Goal: Find specific page/section: Find specific page/section

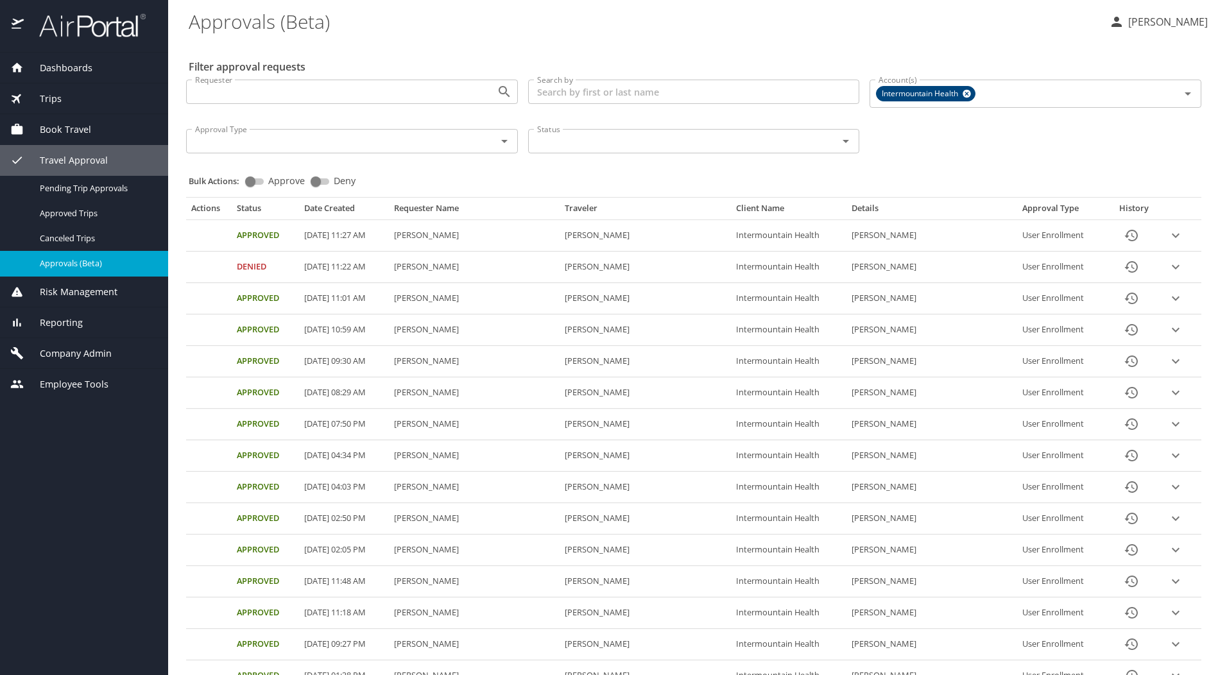
click at [60, 354] on span "Company Admin" at bounding box center [68, 353] width 88 height 14
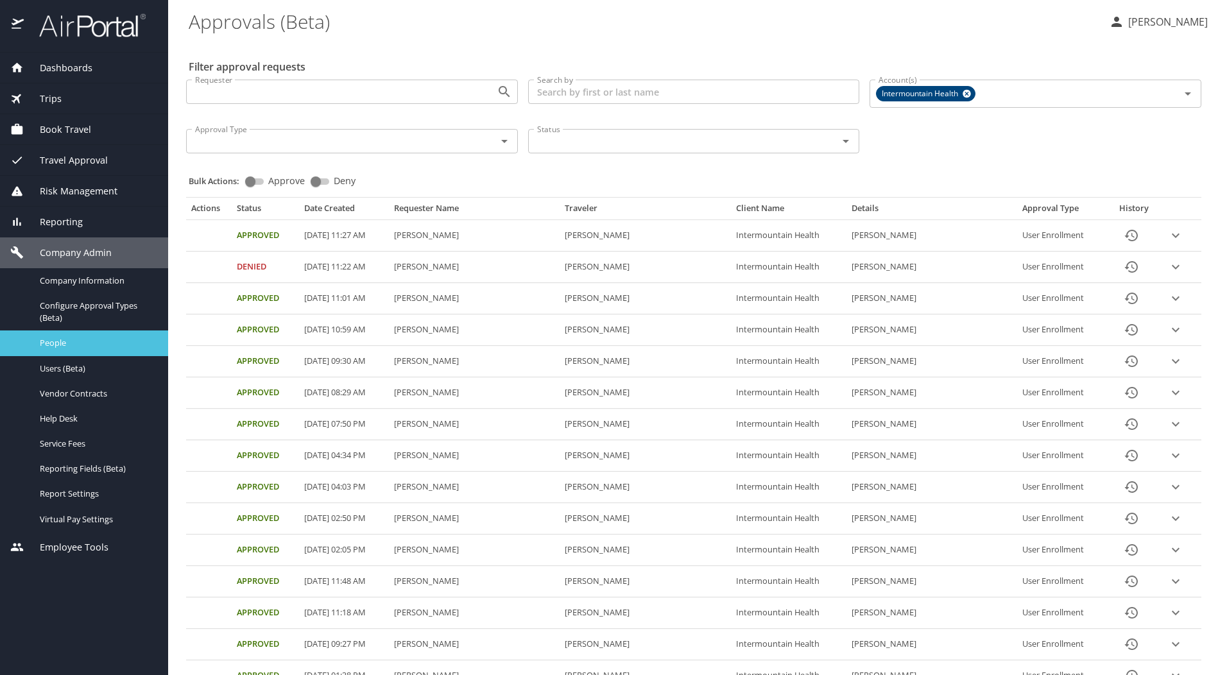
click at [62, 336] on div "People" at bounding box center [84, 343] width 148 height 15
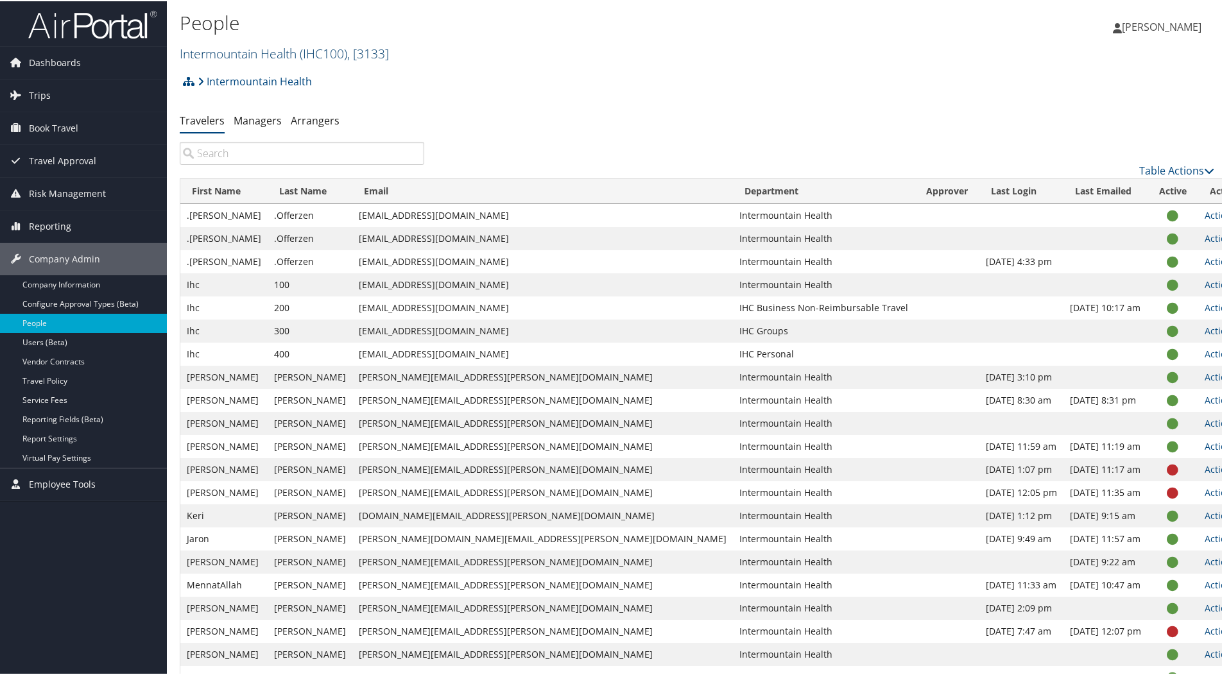
click at [269, 49] on link "Intermountain Health ( IHC100 ) , [ 3133 ]" at bounding box center [284, 52] width 209 height 17
click at [241, 115] on link "Peaks Intermountain Denver (SCL Health), [10799]" at bounding box center [264, 114] width 169 height 33
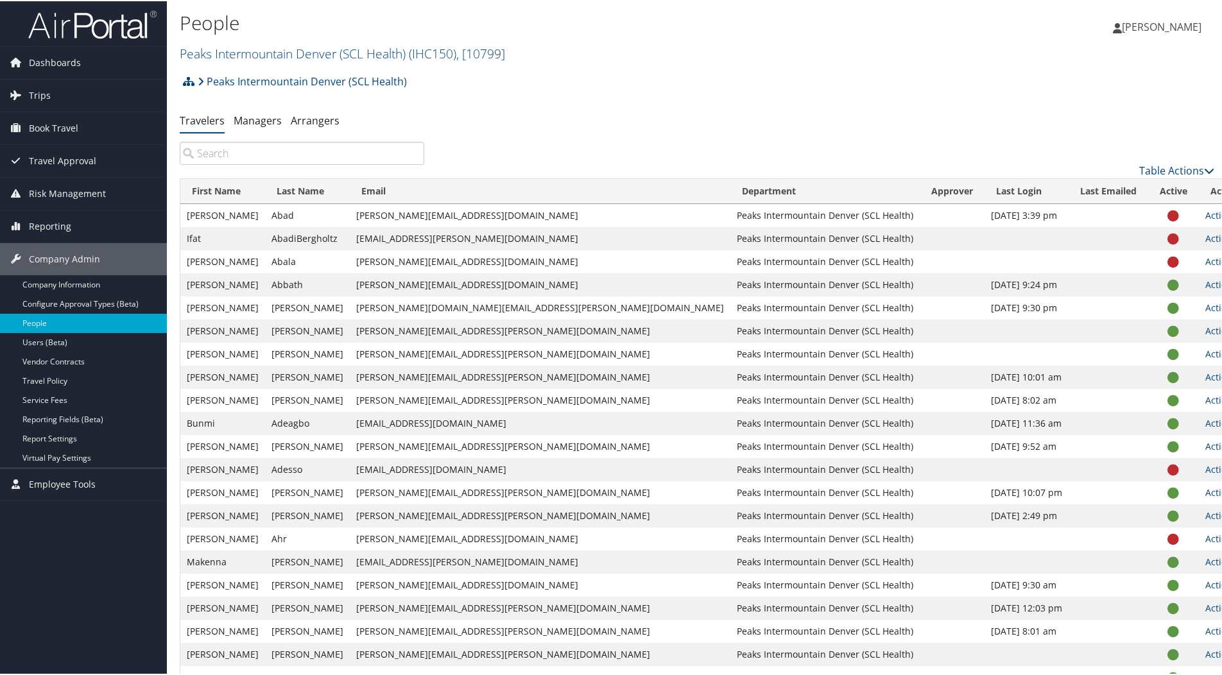
click at [245, 151] on input "search" at bounding box center [302, 152] width 244 height 23
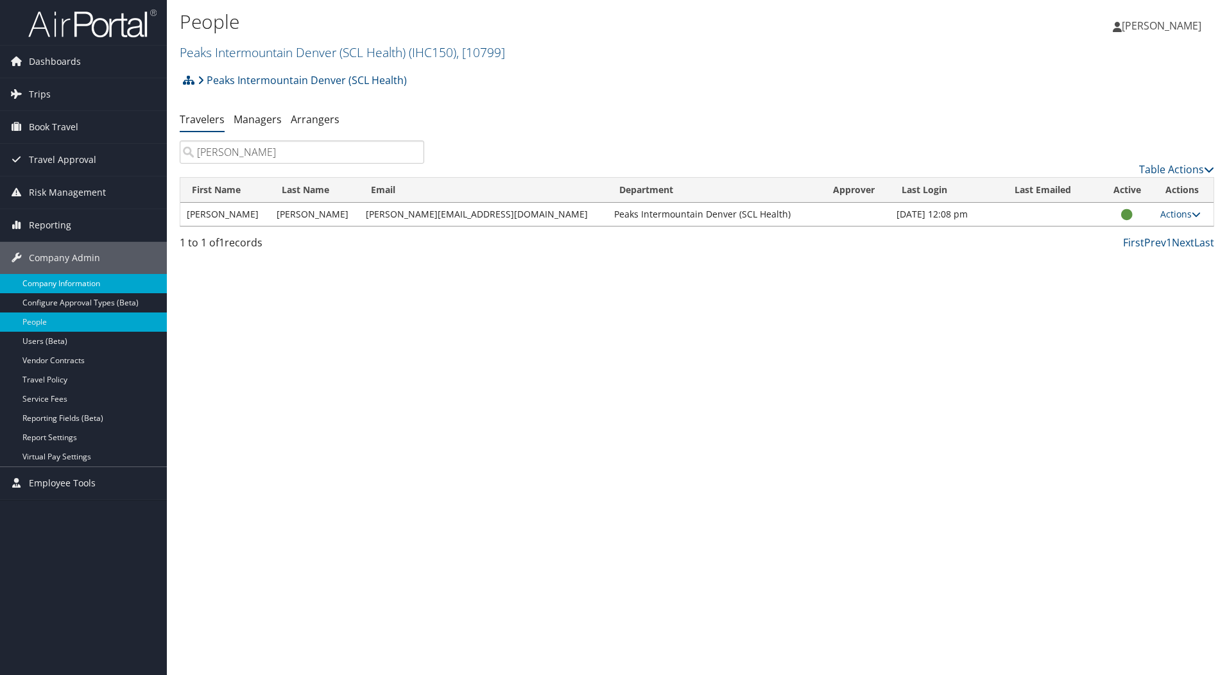
type input "yusuf hassan"
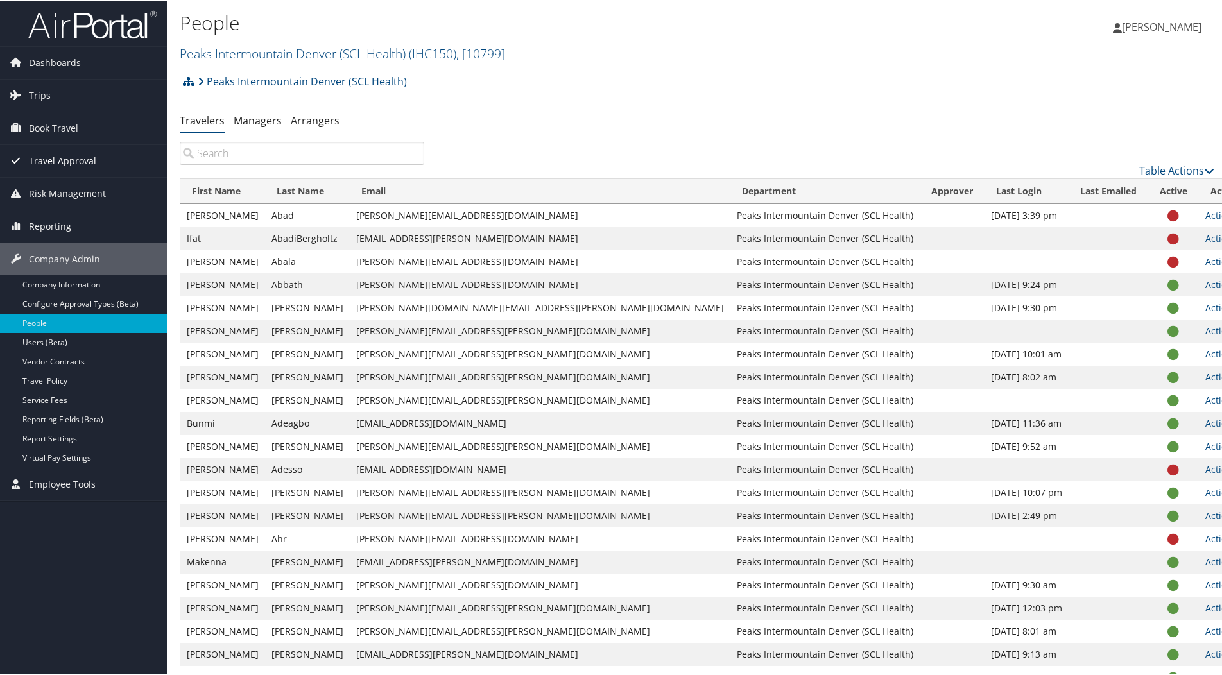
click at [54, 157] on span "Travel Approval" at bounding box center [62, 160] width 67 height 32
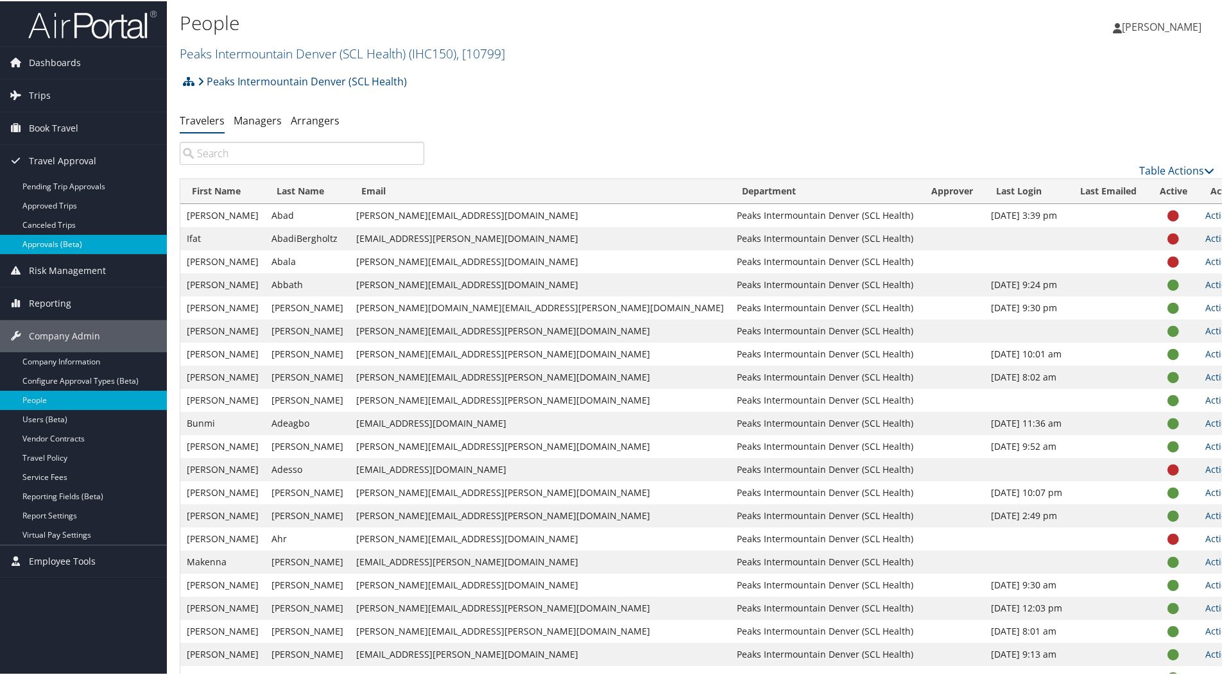
click at [55, 239] on link "Approvals (Beta)" at bounding box center [83, 243] width 167 height 19
